Goal: Navigation & Orientation: Find specific page/section

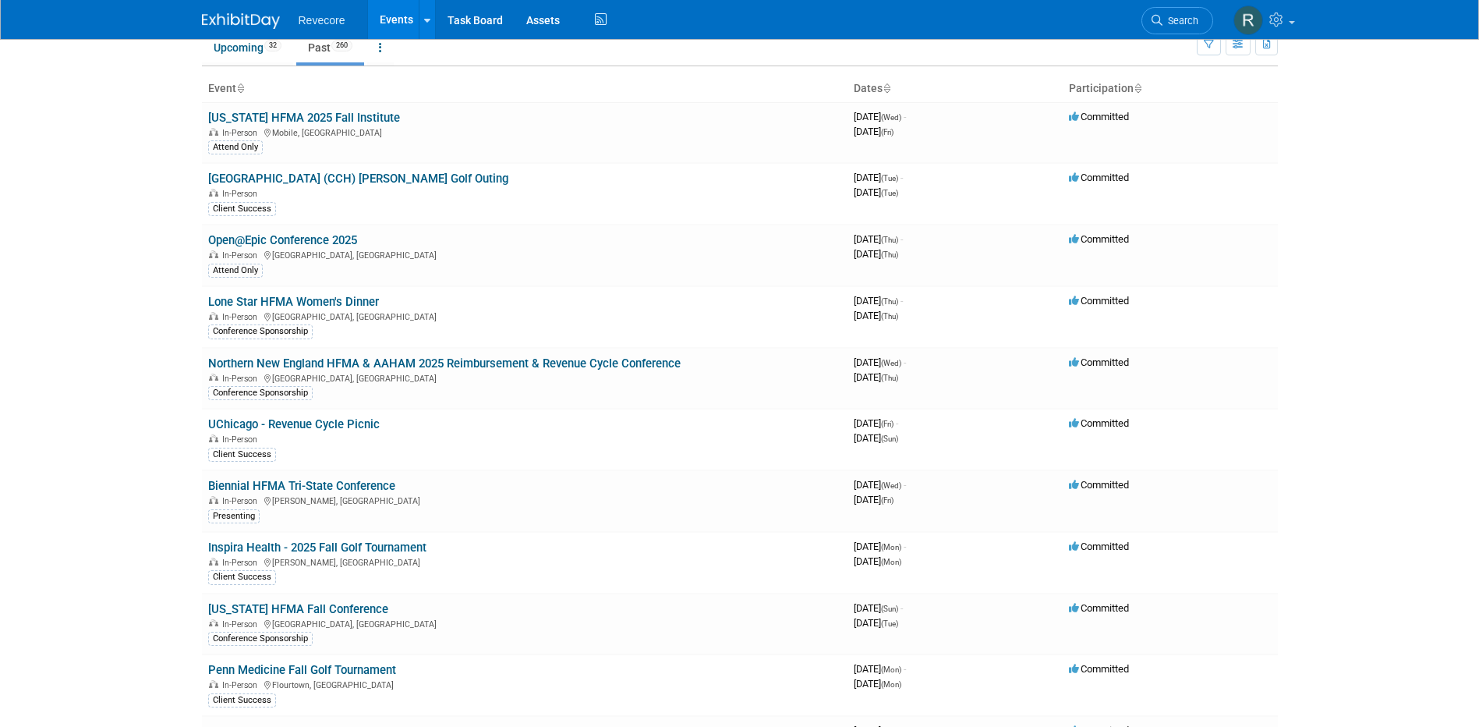
scroll to position [4226, 0]
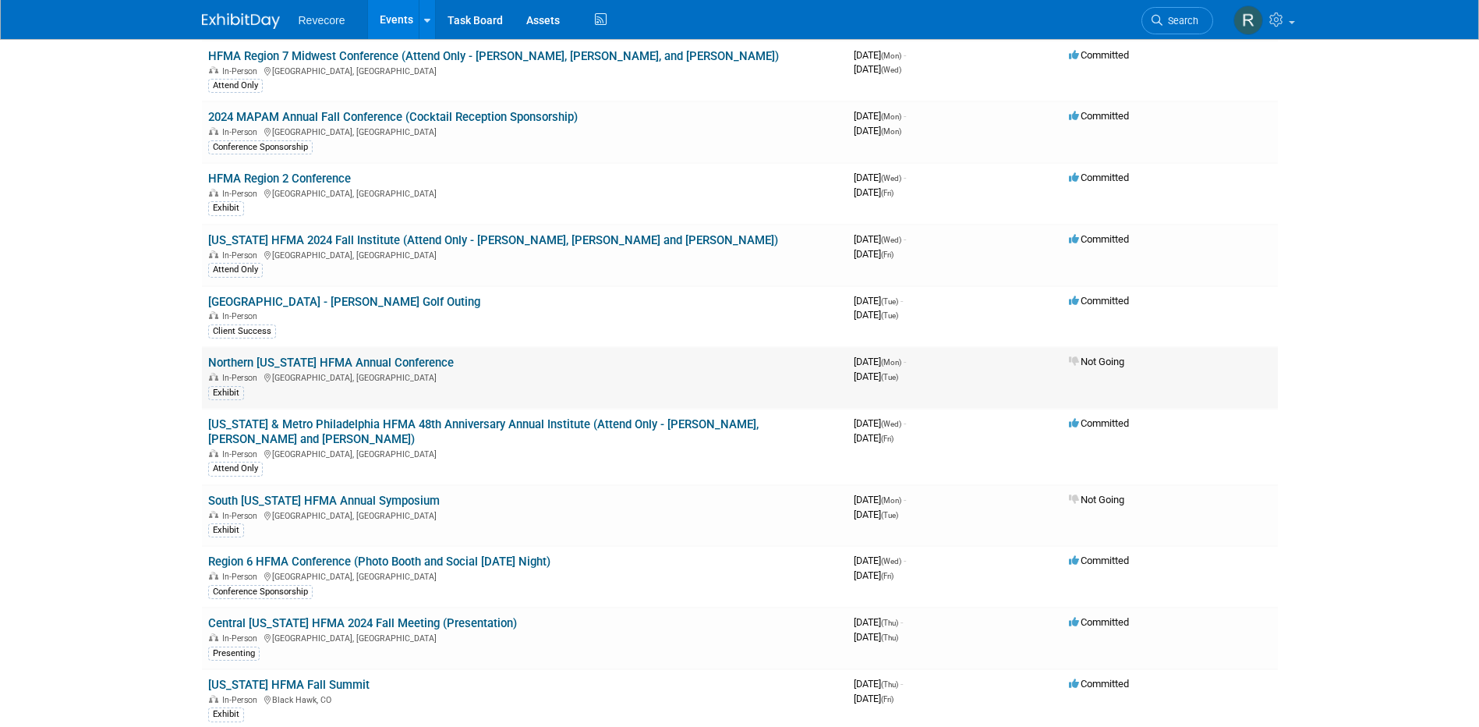
click at [413, 360] on link "Northern California HFMA Annual Conference" at bounding box center [331, 363] width 246 height 14
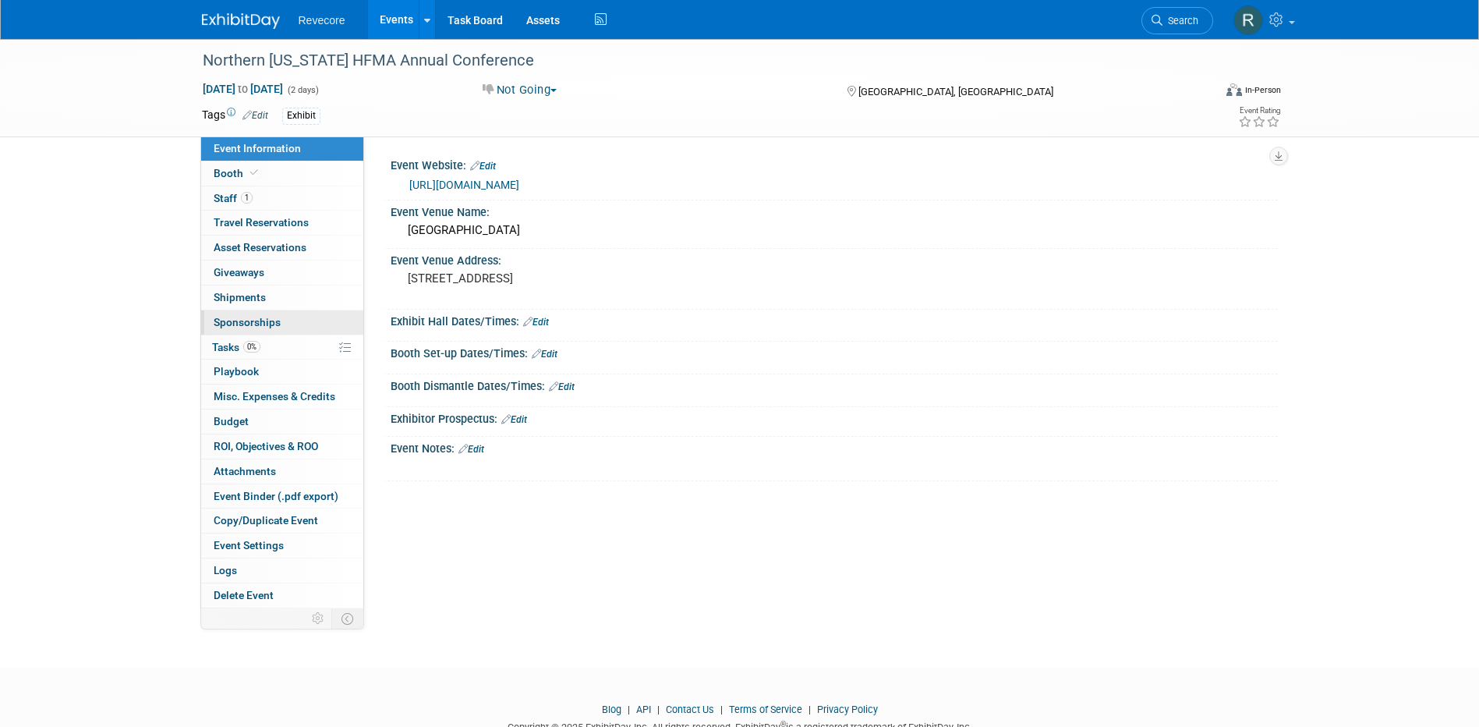
click at [298, 317] on link "0 Sponsorships 0" at bounding box center [282, 322] width 162 height 24
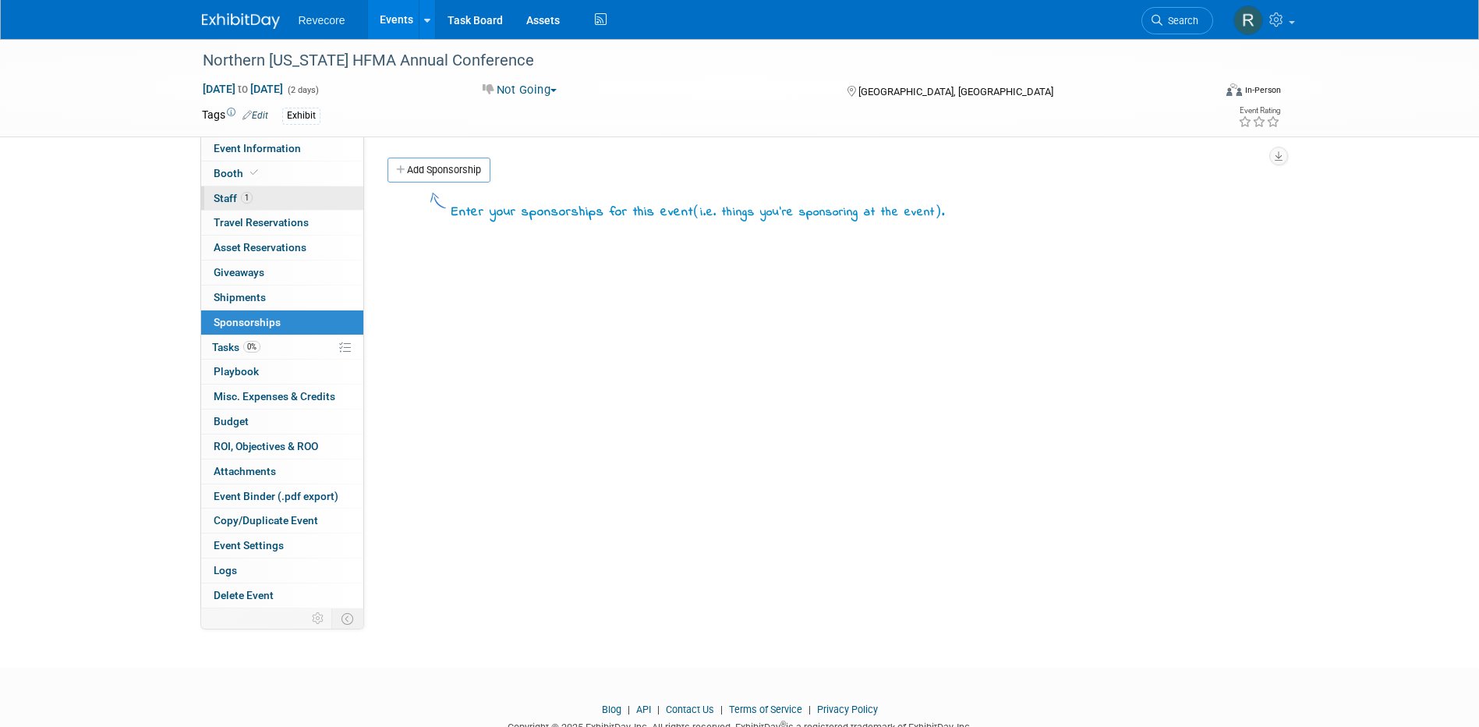
click at [294, 188] on link "1 Staff 1" at bounding box center [282, 198] width 162 height 24
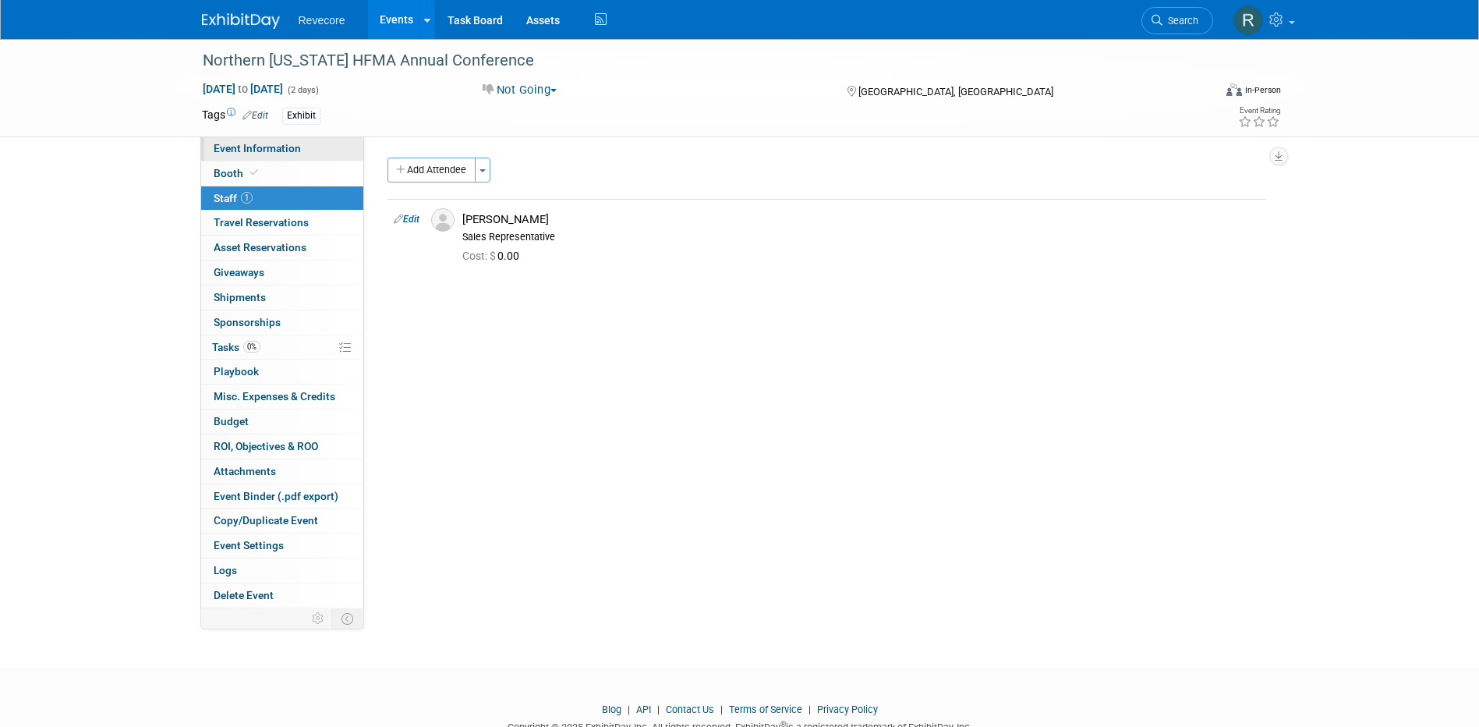
click at [299, 151] on link "Event Information" at bounding box center [282, 148] width 162 height 24
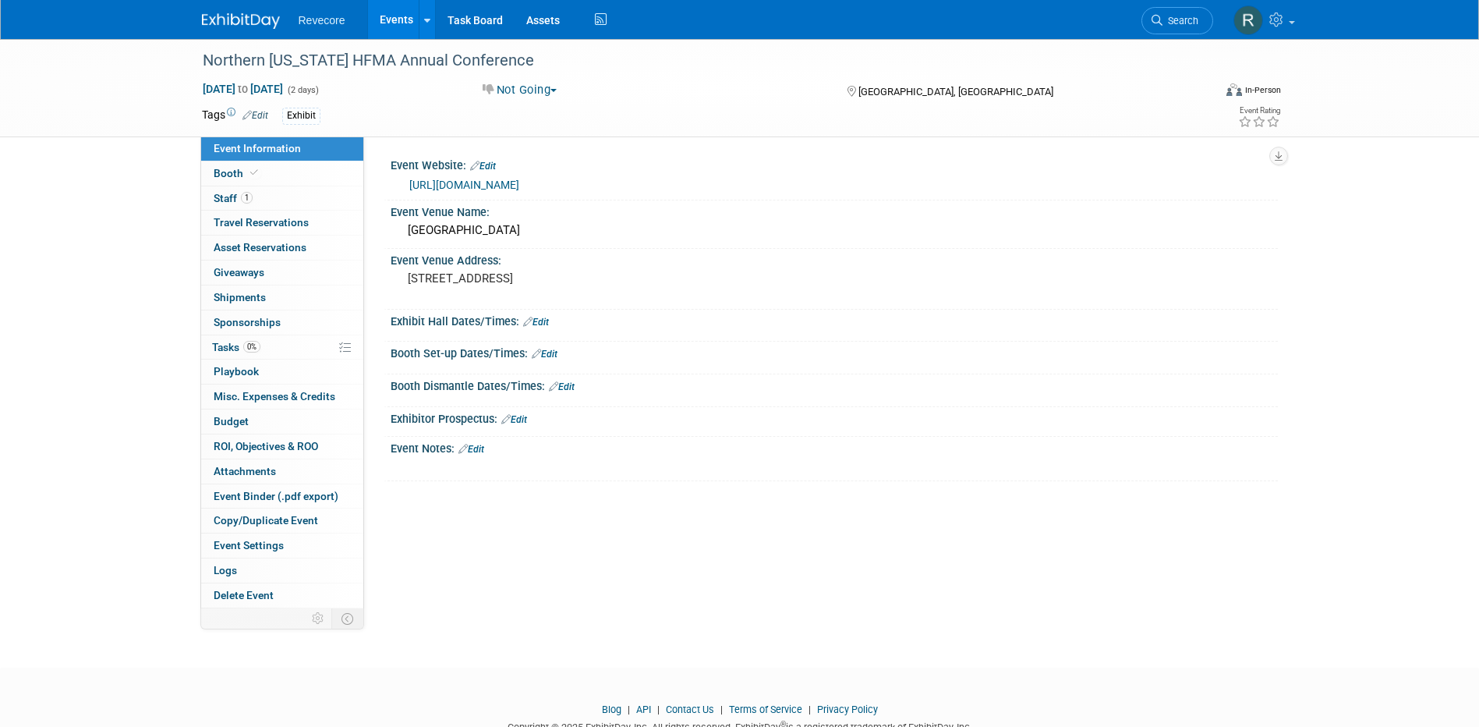
click at [398, 30] on link "Events" at bounding box center [396, 19] width 57 height 39
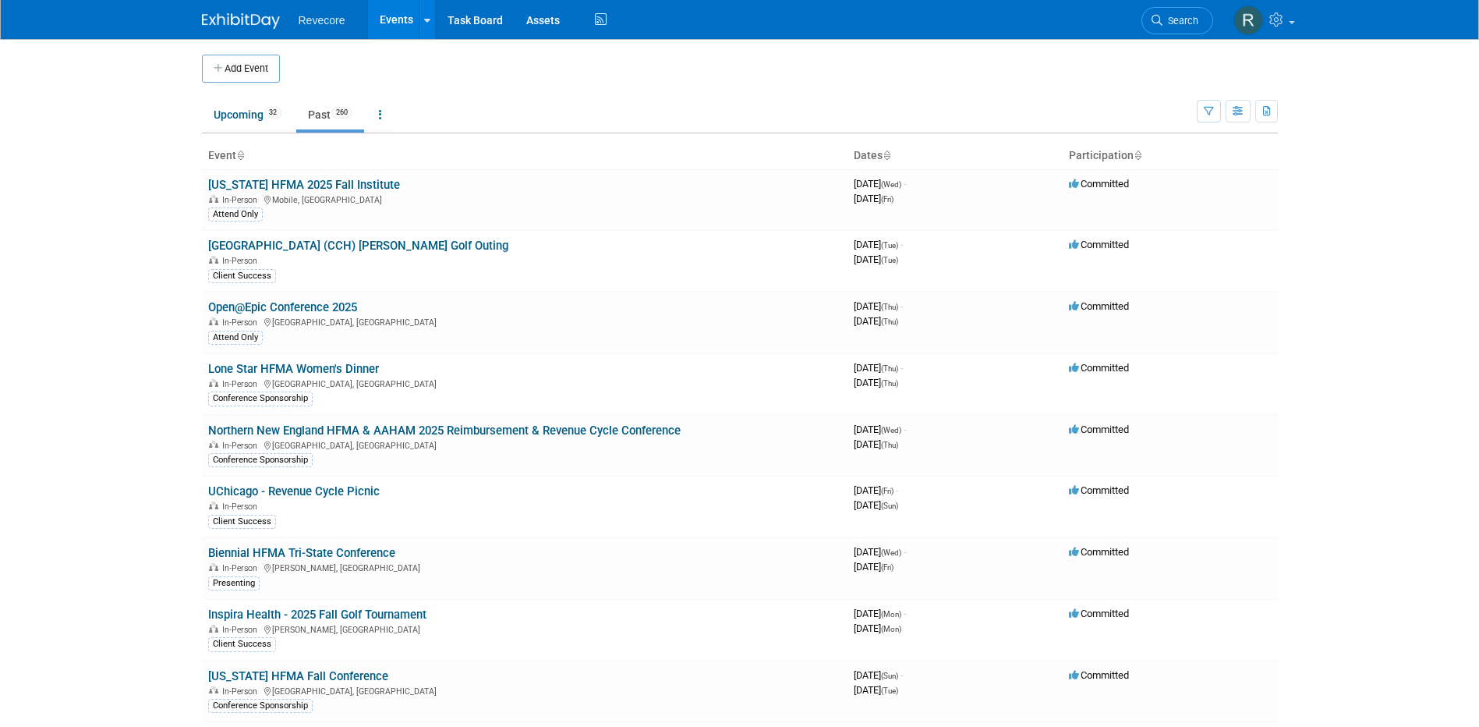
click at [126, 108] on body "Revecore Events Add Event Bulk Upload Events Shareable Event Boards Recently Vi…" at bounding box center [739, 363] width 1479 height 727
click at [163, 543] on body "Revecore Events Add Event Bulk Upload Events Shareable Event Boards Recently Vi…" at bounding box center [739, 363] width 1479 height 727
